Goal: Task Accomplishment & Management: Manage account settings

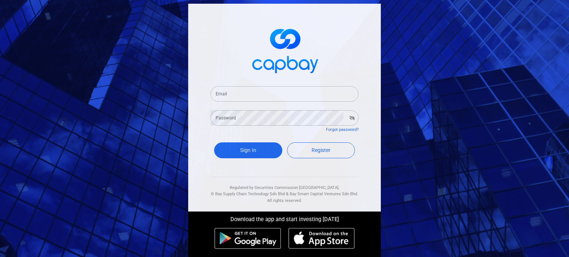
click at [270, 97] on input "Email" at bounding box center [284, 94] width 148 height 16
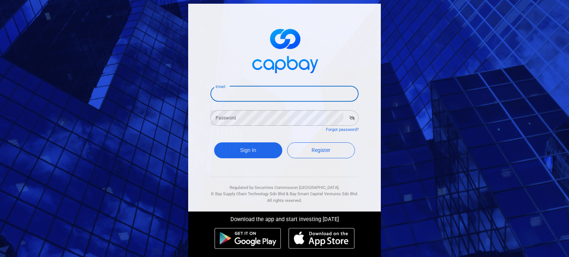
type input "[EMAIL_ADDRESS][PERSON_NAME][DOMAIN_NAME]"
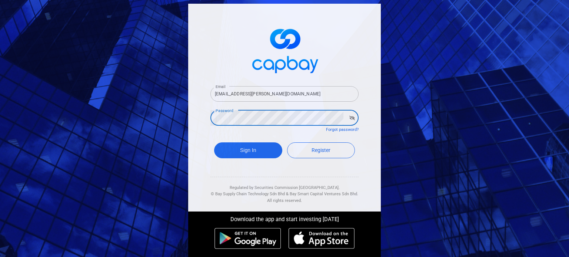
click at [214, 143] on button "Sign In" at bounding box center [248, 151] width 68 height 16
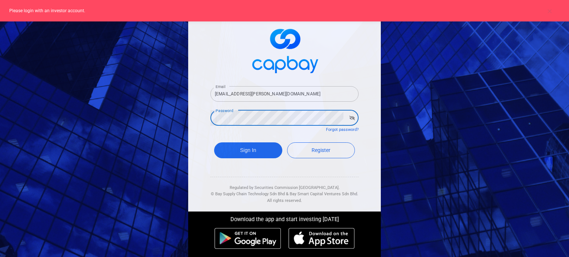
click at [188, 120] on div "Email [EMAIL_ADDRESS][PERSON_NAME][DOMAIN_NAME] Email Password Password Forgot …" at bounding box center [284, 108] width 193 height 208
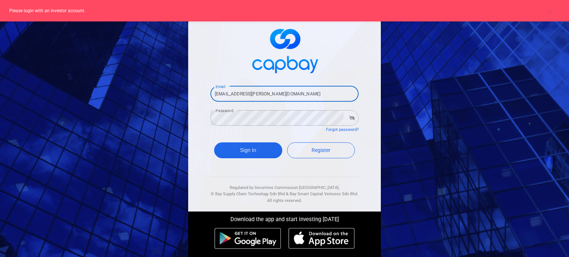
drag, startPoint x: 280, startPoint y: 92, endPoint x: 174, endPoint y: 96, distance: 106.0
click at [174, 96] on div "Email [EMAIL_ADDRESS][PERSON_NAME][DOMAIN_NAME] Email Password Password Forgot …" at bounding box center [284, 128] width 569 height 257
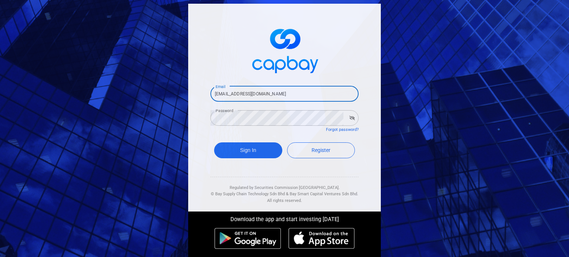
type input "[EMAIL_ADDRESS][DOMAIN_NAME]"
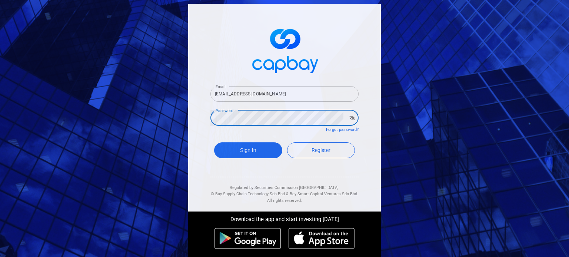
click at [199, 120] on div "Email [EMAIL_ADDRESS][DOMAIN_NAME] Email Password Password Forgot password? Sig…" at bounding box center [284, 108] width 193 height 208
click at [214, 143] on button "Sign In" at bounding box center [248, 151] width 68 height 16
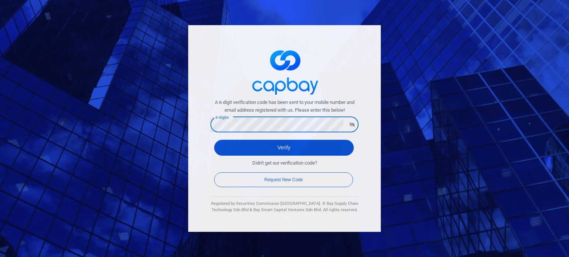
click at [264, 143] on button "Verify" at bounding box center [284, 148] width 140 height 16
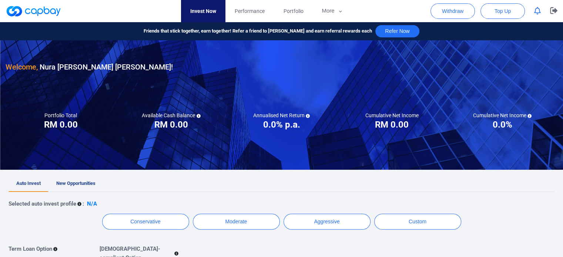
checkbox input "true"
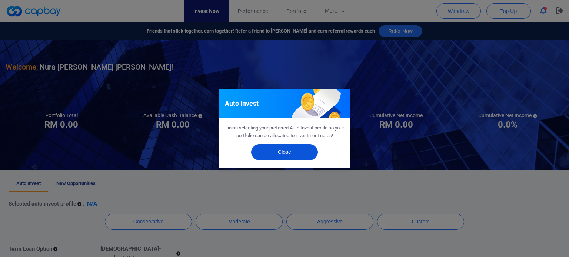
click at [273, 150] on button "Close" at bounding box center [284, 152] width 67 height 16
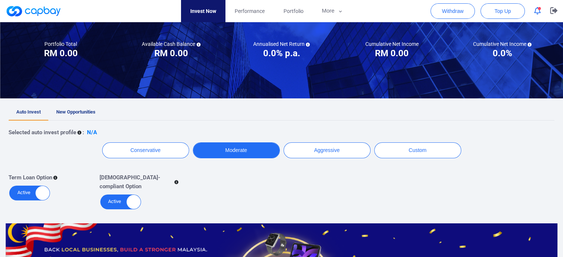
scroll to position [74, 0]
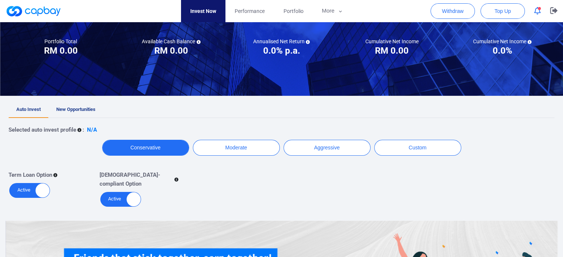
click at [166, 152] on button "Conservative" at bounding box center [145, 148] width 87 height 16
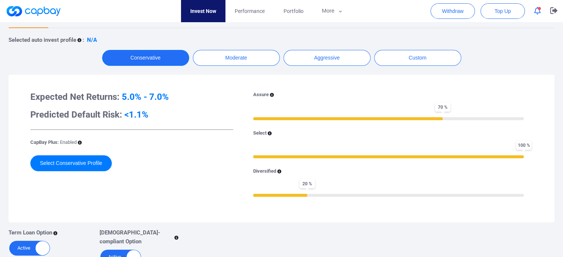
scroll to position [185, 0]
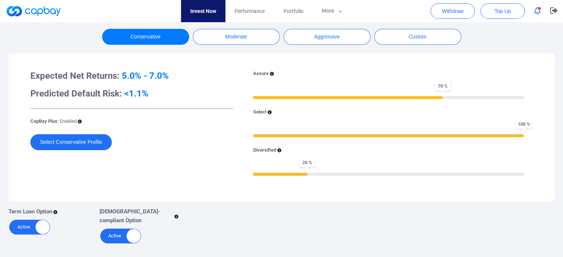
click at [99, 143] on button "Select Conservative Profile" at bounding box center [71, 142] width 82 height 16
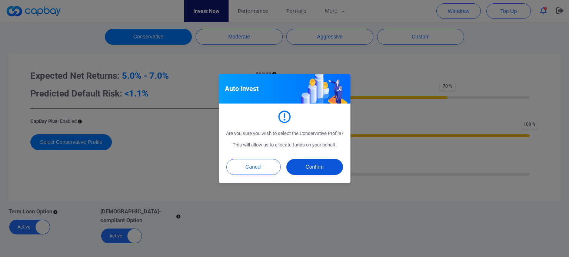
click at [305, 170] on button "Confirm" at bounding box center [314, 167] width 57 height 16
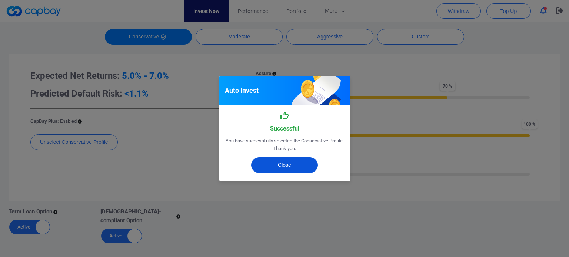
click at [295, 163] on button "Close" at bounding box center [284, 165] width 67 height 16
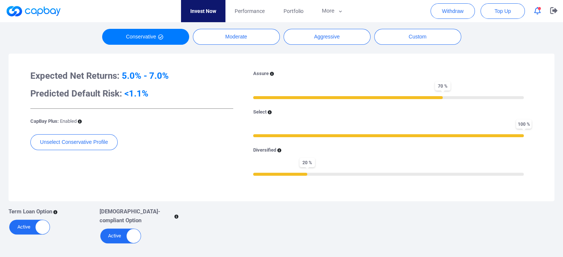
scroll to position [148, 0]
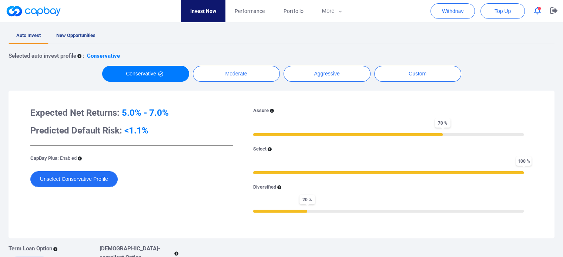
click at [100, 179] on button "Unselect Conservative Profile" at bounding box center [73, 180] width 87 height 16
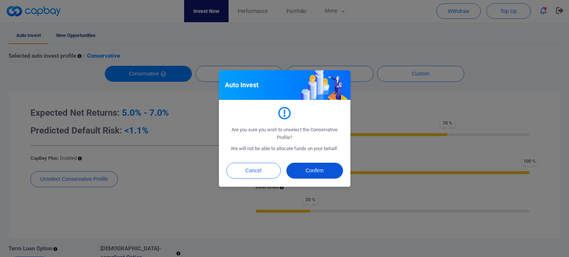
click at [304, 165] on button "Confirm" at bounding box center [314, 171] width 57 height 16
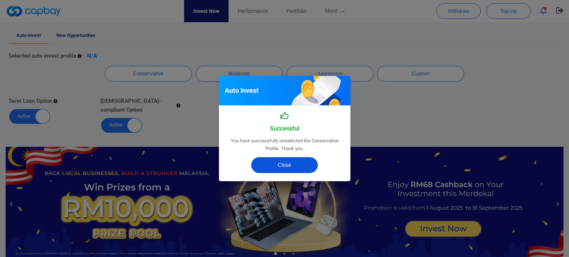
click at [307, 163] on button "Close" at bounding box center [284, 165] width 67 height 16
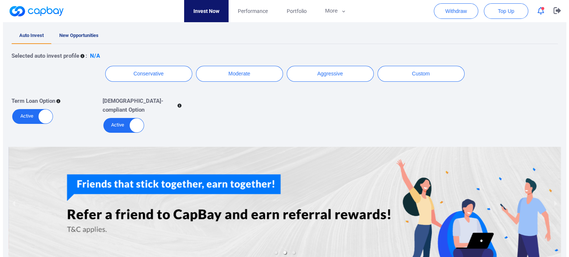
scroll to position [74, 0]
